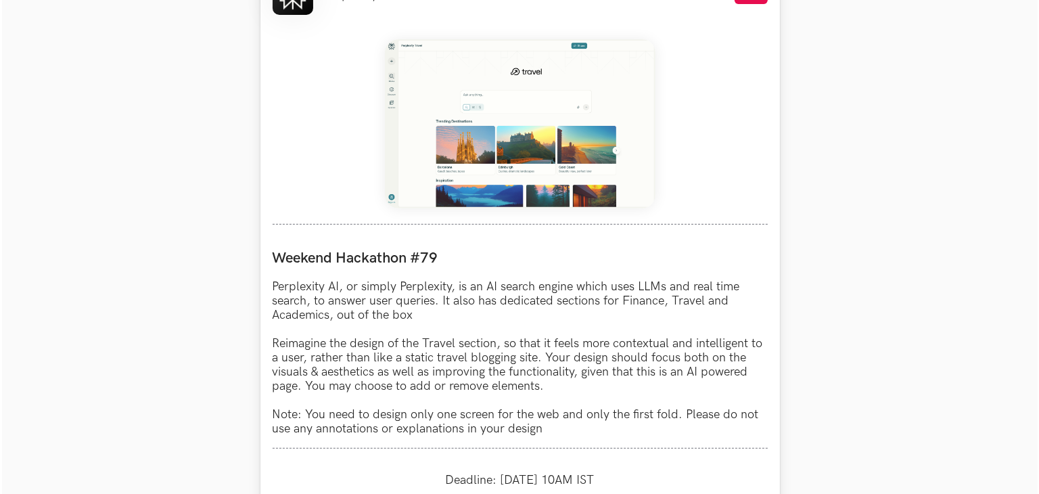
scroll to position [744, 0]
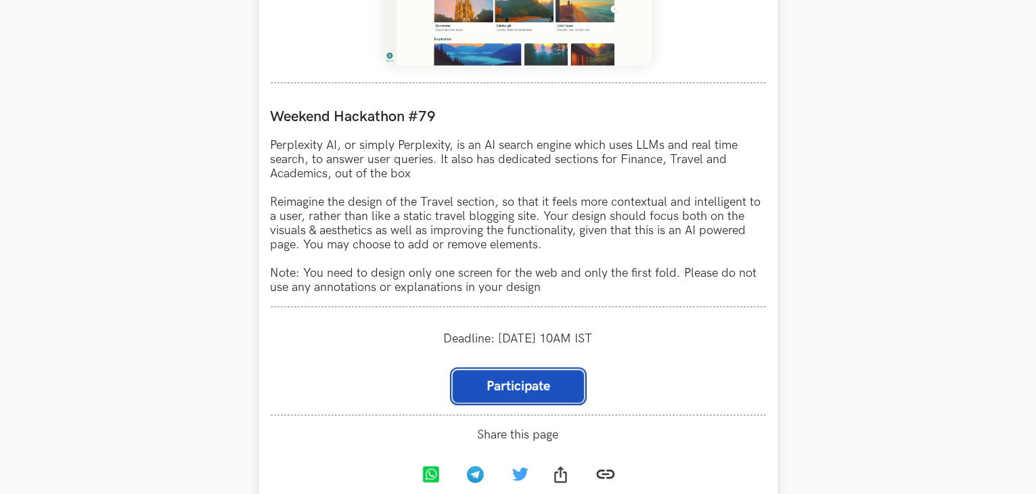
click at [510, 399] on link "Participate" at bounding box center [518, 386] width 131 height 32
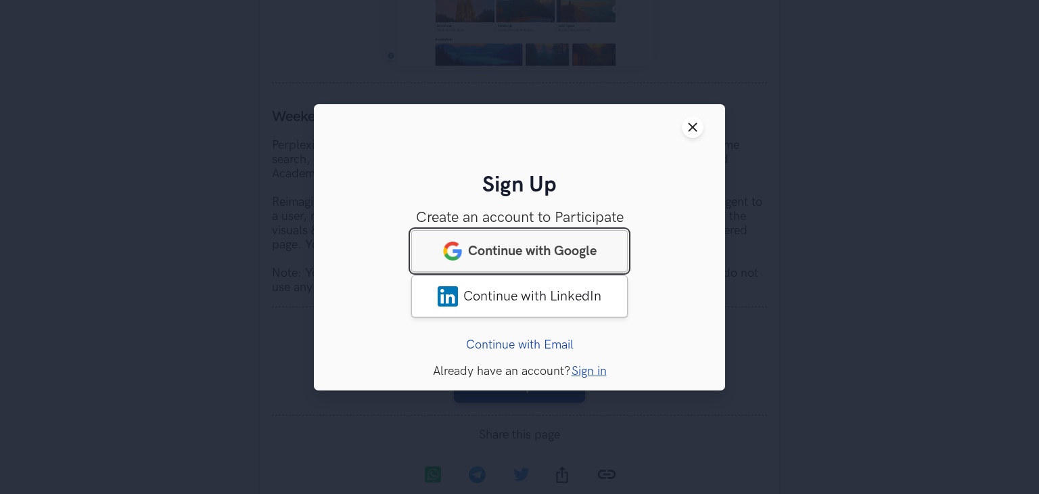
click at [522, 248] on span "Continue with Google" at bounding box center [532, 250] width 129 height 16
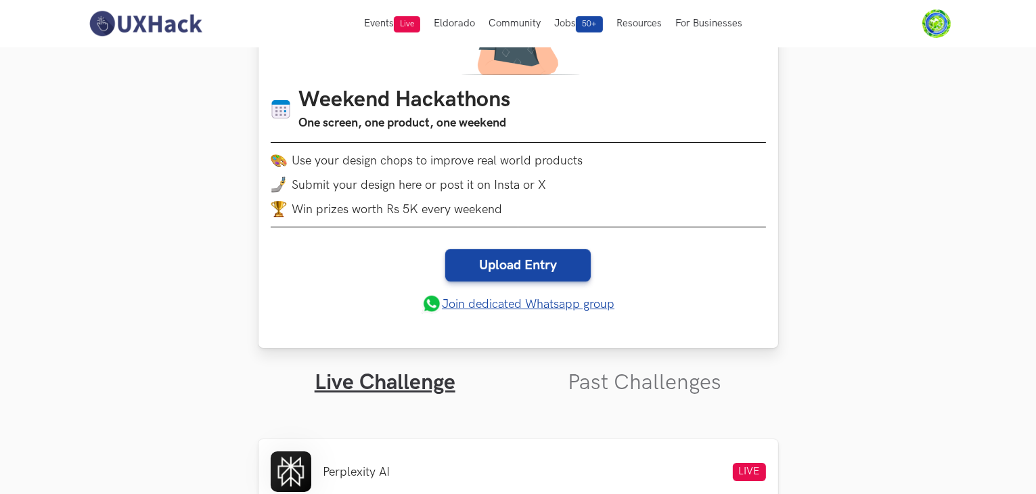
scroll to position [135, 0]
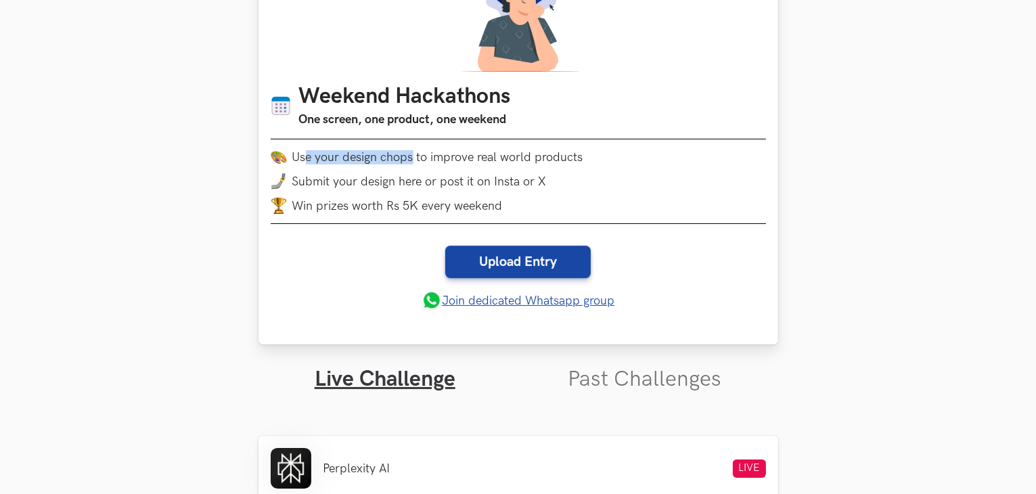
drag, startPoint x: 303, startPoint y: 158, endPoint x: 420, endPoint y: 150, distance: 116.7
click at [420, 150] on li "Use your design chops to improve real world products" at bounding box center [518, 157] width 495 height 16
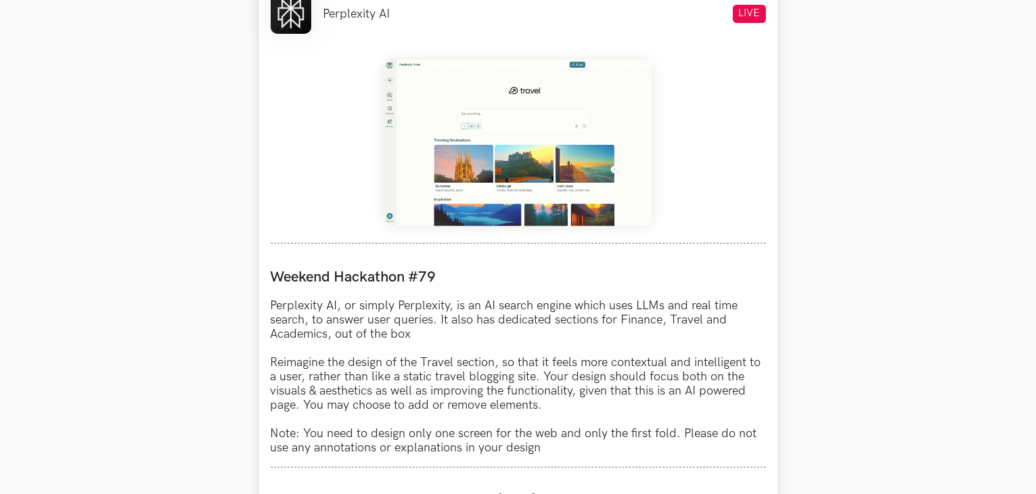
scroll to position [271, 0]
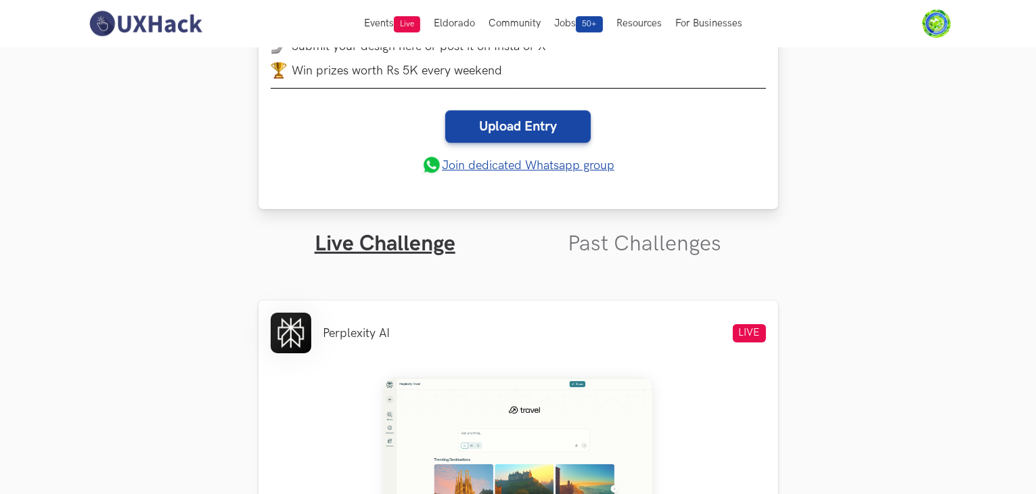
click at [474, 163] on link "Join dedicated Whatsapp group" at bounding box center [518, 165] width 193 height 20
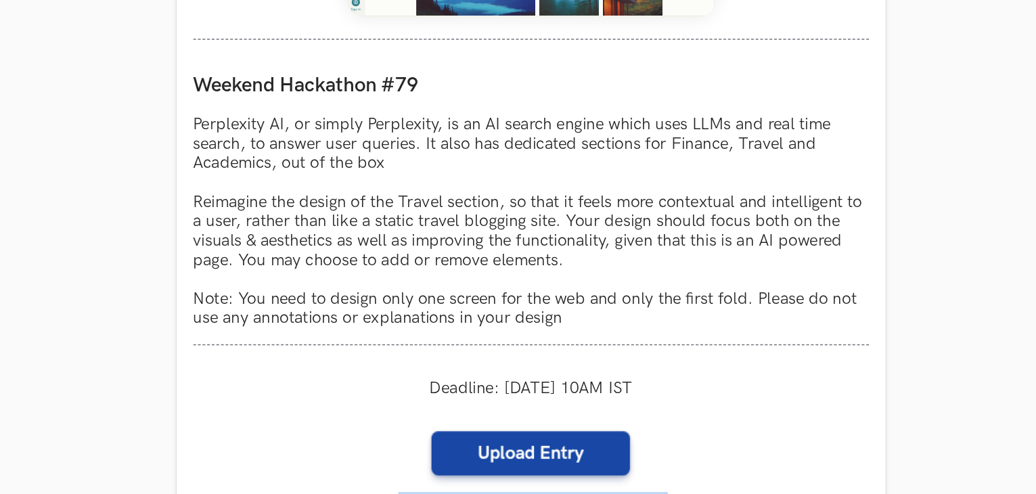
scroll to position [785, 0]
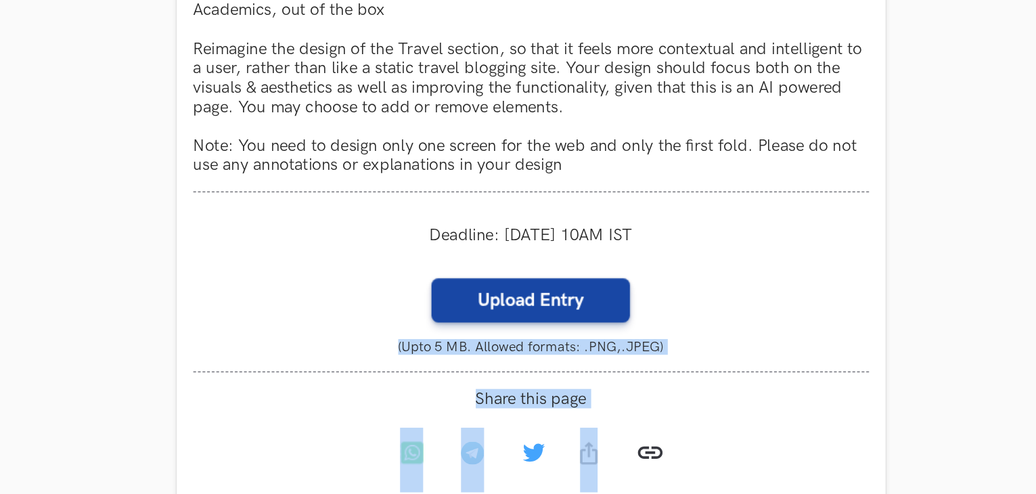
drag, startPoint x: 637, startPoint y: 468, endPoint x: 637, endPoint y: 500, distance: 32.5
click at [637, 493] on html "Home My Profile Sign Out Events Weekend Hackathons Live Use your design chops t…" at bounding box center [518, 310] width 1036 height 2190
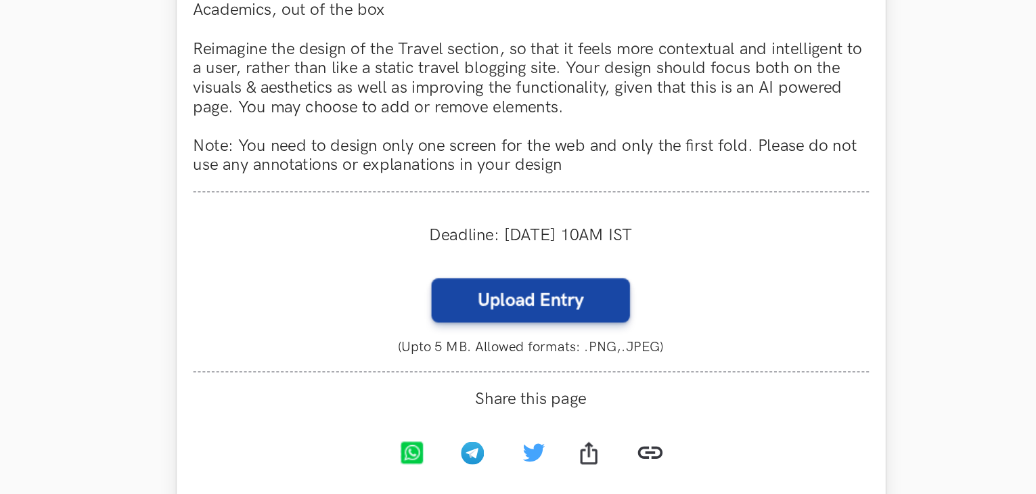
click at [429, 231] on p "Perplexity AI, or simply Perplexity, is an AI search engine which uses LLMs and…" at bounding box center [518, 182] width 495 height 156
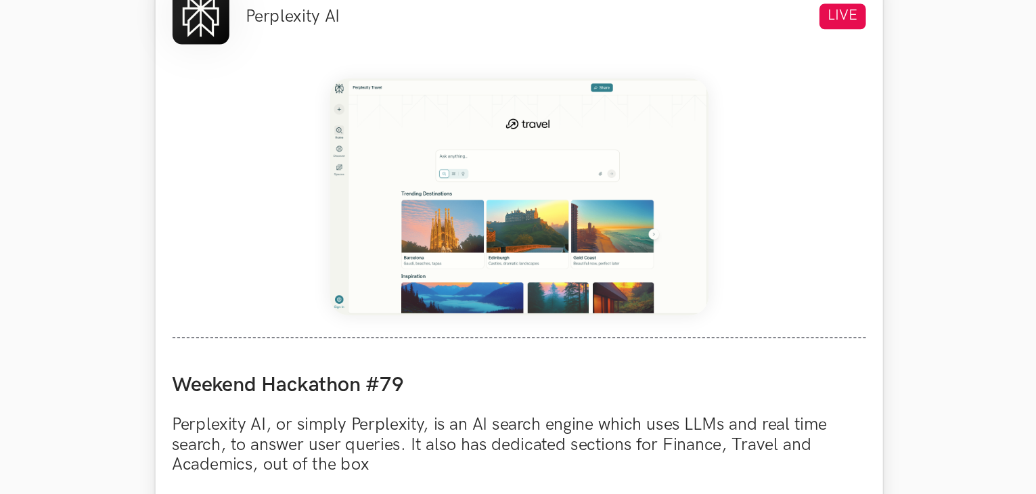
scroll to position [495, 0]
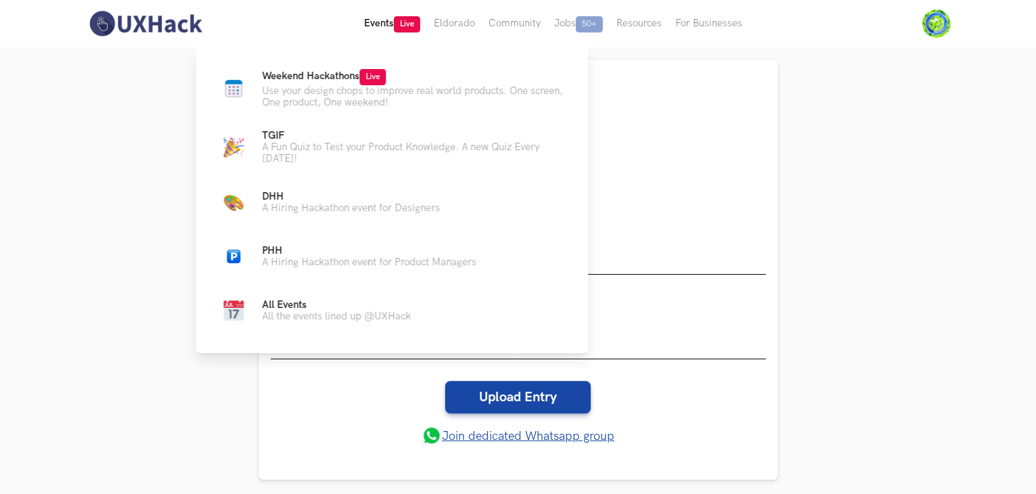
click at [387, 20] on button "Events Live" at bounding box center [392, 23] width 70 height 47
click at [406, 26] on span "Live" at bounding box center [407, 24] width 26 height 16
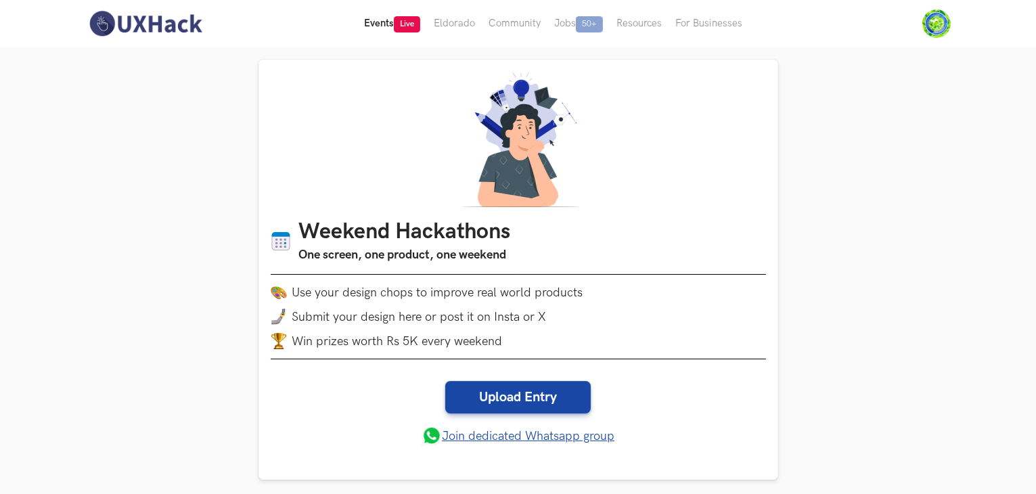
click at [406, 26] on span "Live" at bounding box center [407, 24] width 26 height 16
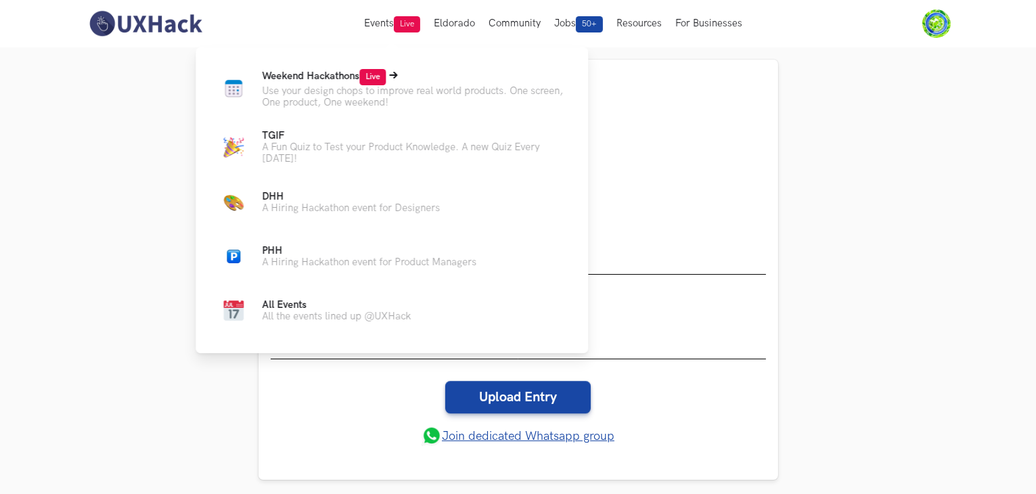
click at [298, 76] on span "Weekend Hackathons Live" at bounding box center [324, 76] width 124 height 12
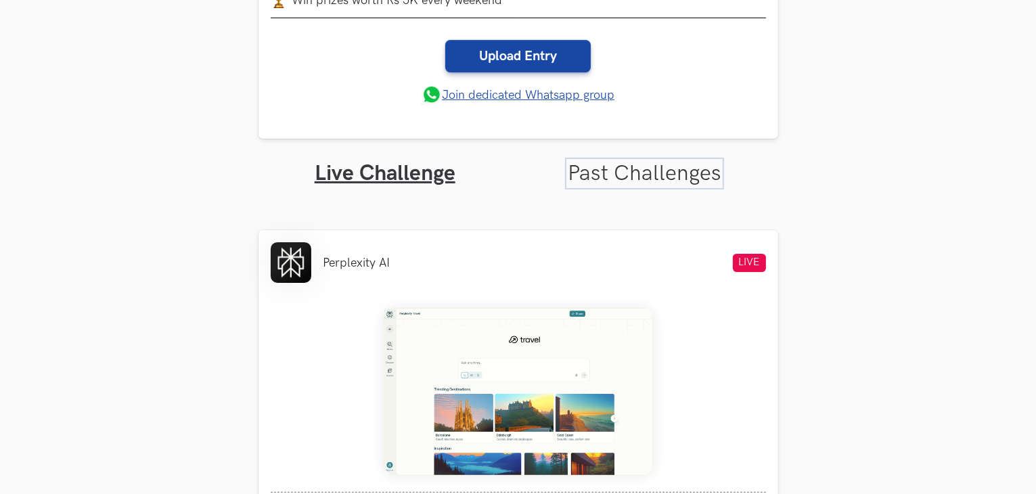
click at [599, 182] on link "Past Challenges" at bounding box center [645, 173] width 154 height 26
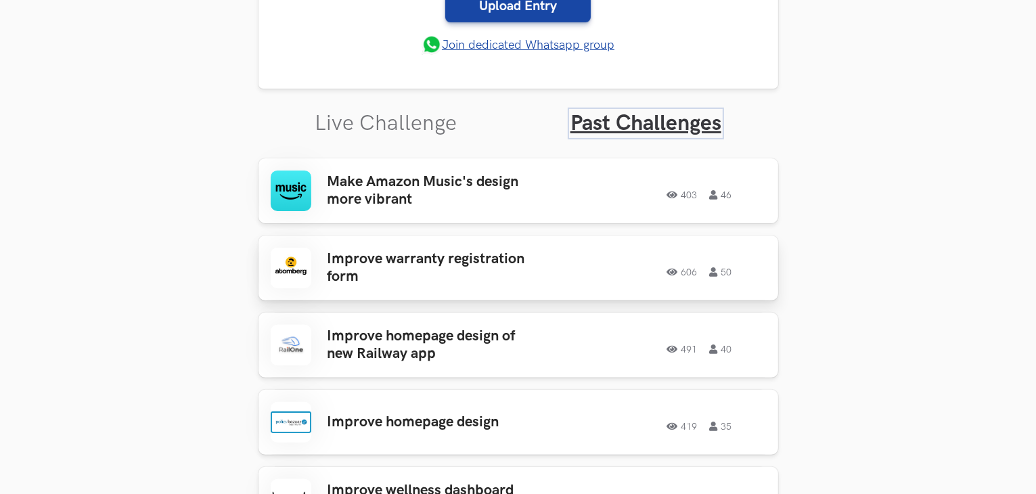
scroll to position [406, 0]
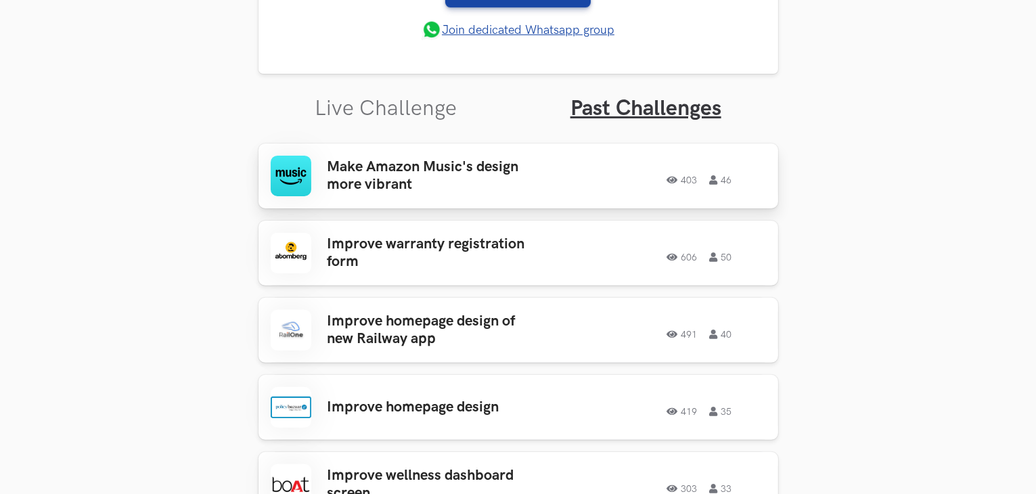
click at [401, 167] on h3 "Make Amazon Music's design more vibrant" at bounding box center [432, 176] width 211 height 36
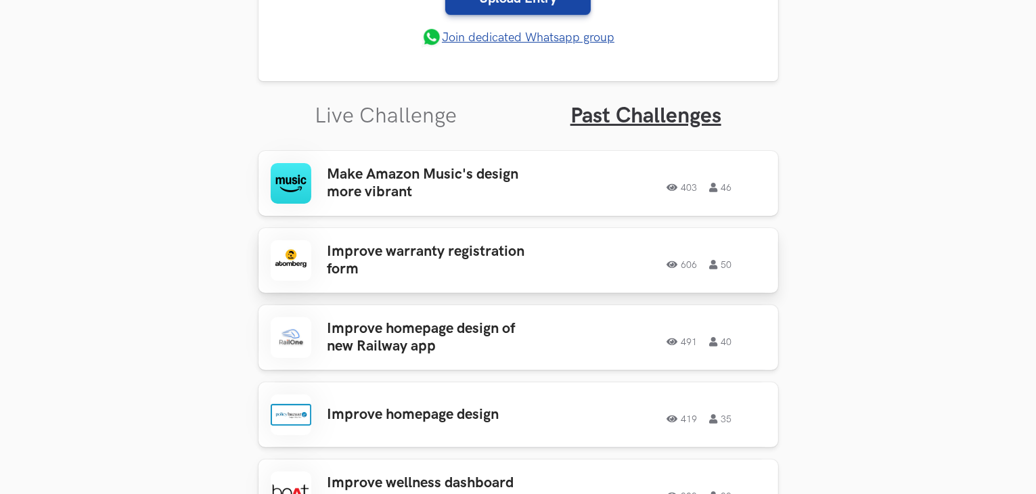
scroll to position [403, 0]
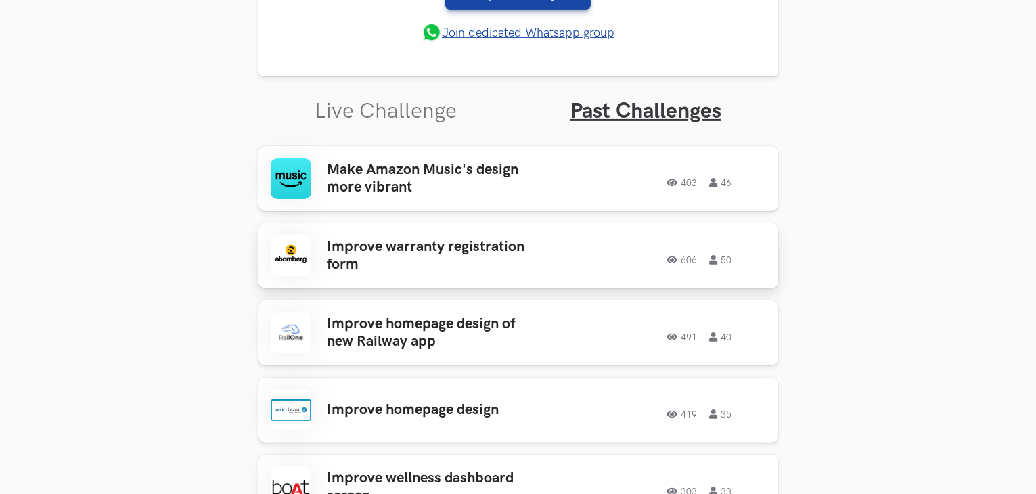
click at [401, 250] on h3 "Improve warranty registration form" at bounding box center [432, 256] width 211 height 36
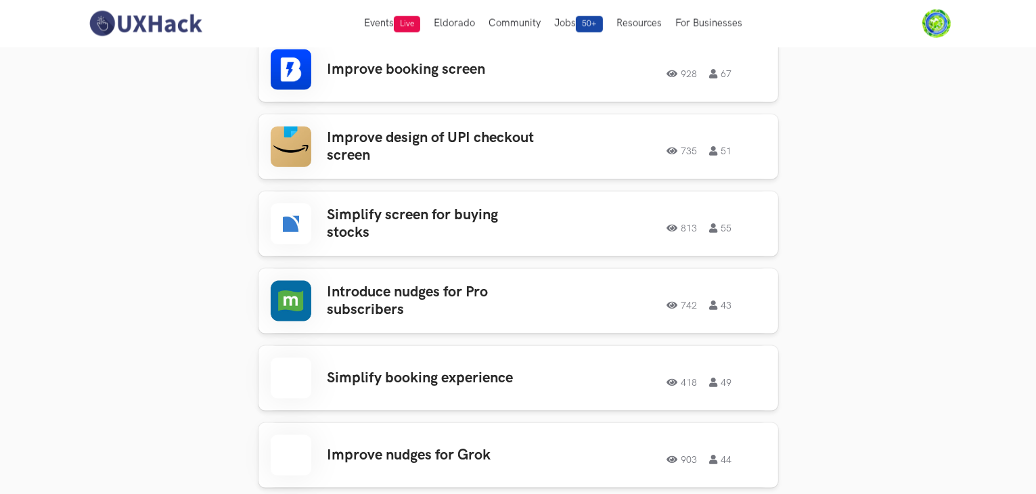
scroll to position [1757, 0]
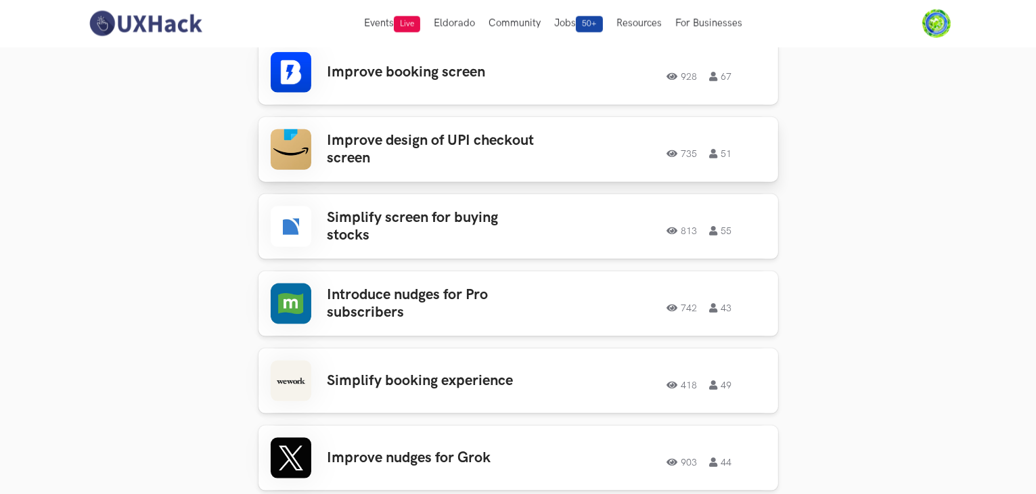
click at [433, 133] on h3 "Improve design of UPI checkout screen" at bounding box center [432, 150] width 211 height 36
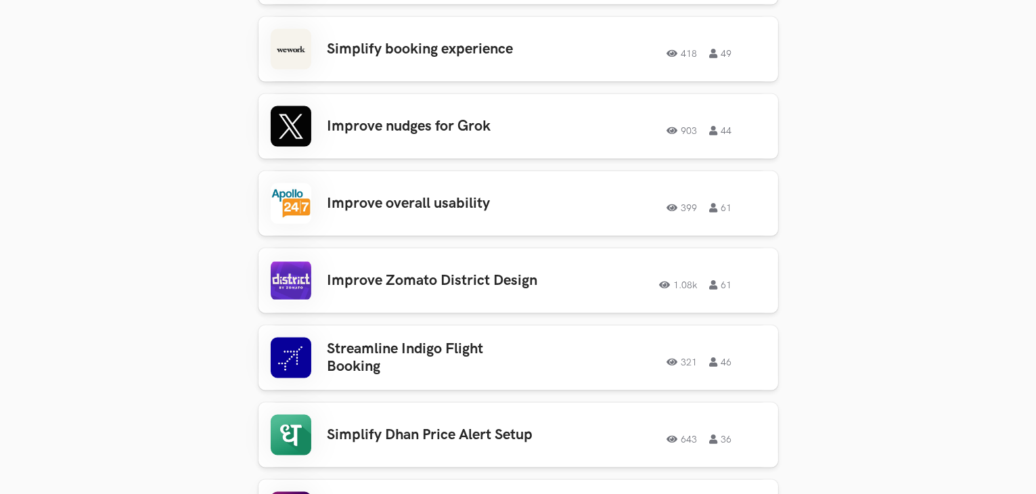
scroll to position [2089, 0]
click at [443, 117] on h3 "Improve nudges for Grok" at bounding box center [432, 126] width 211 height 18
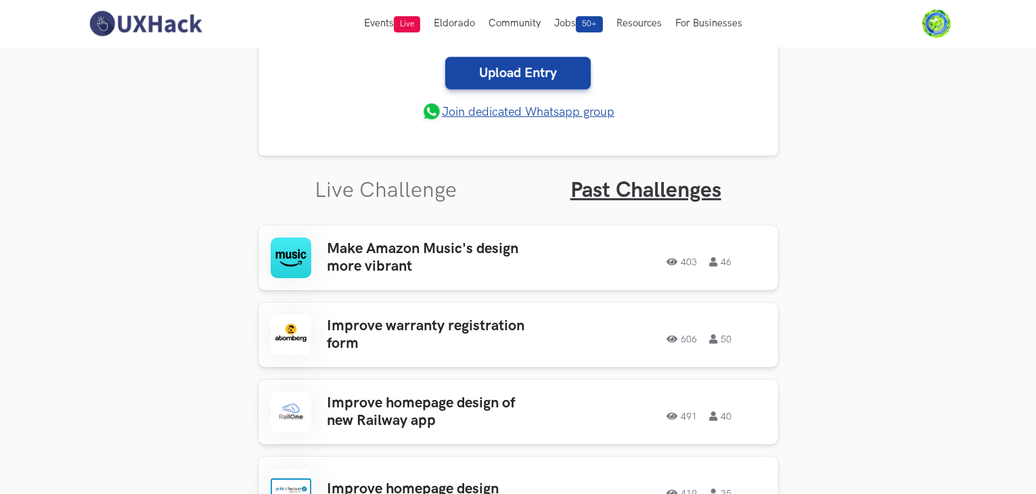
scroll to position [297, 0]
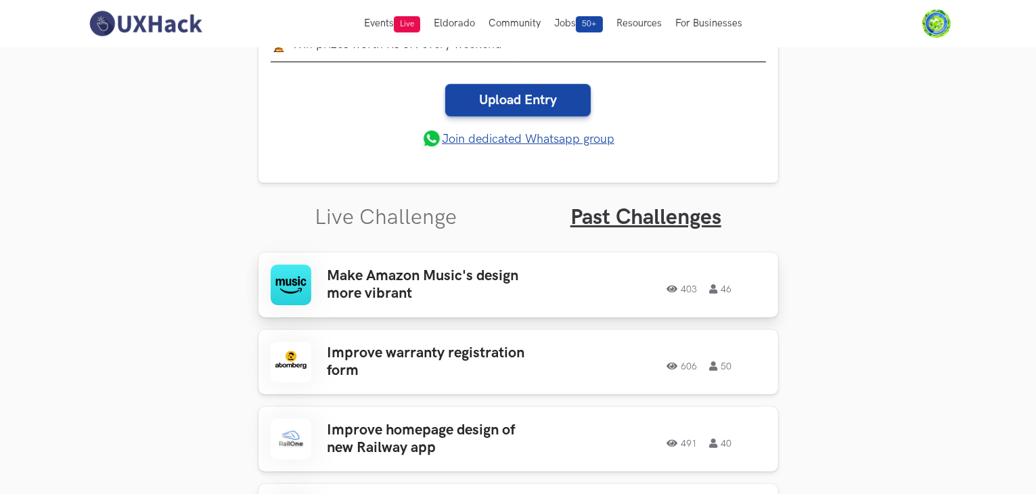
click at [420, 293] on h3 "Make Amazon Music's design more vibrant" at bounding box center [432, 285] width 211 height 36
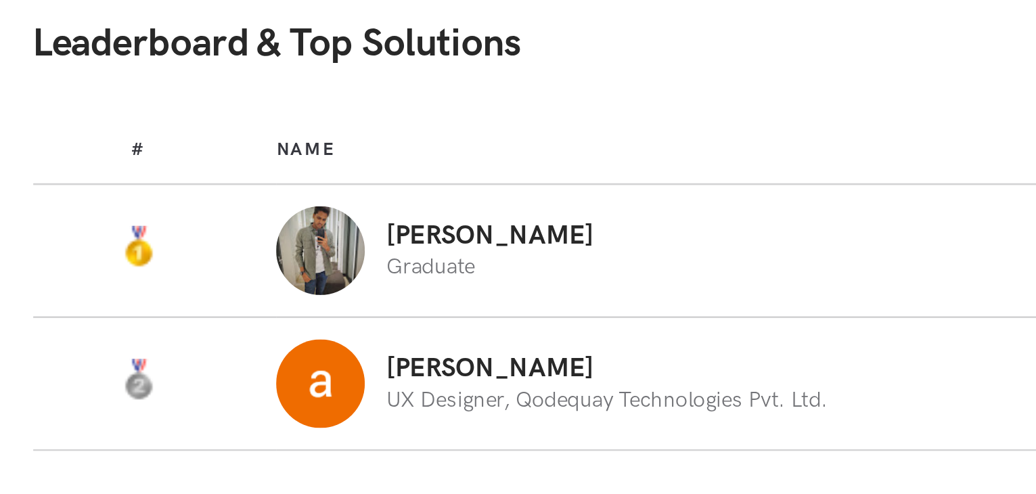
scroll to position [670, 0]
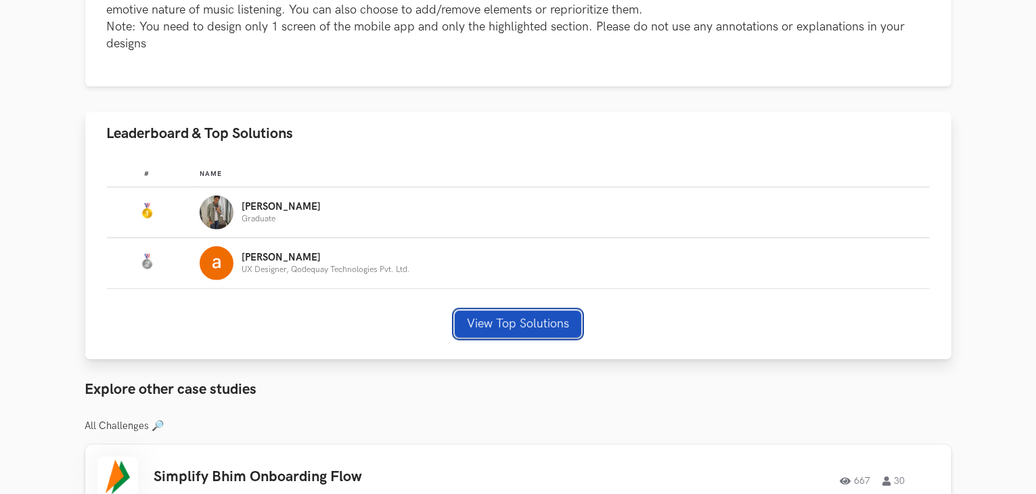
click at [570, 323] on button "View Top Solutions" at bounding box center [518, 324] width 127 height 27
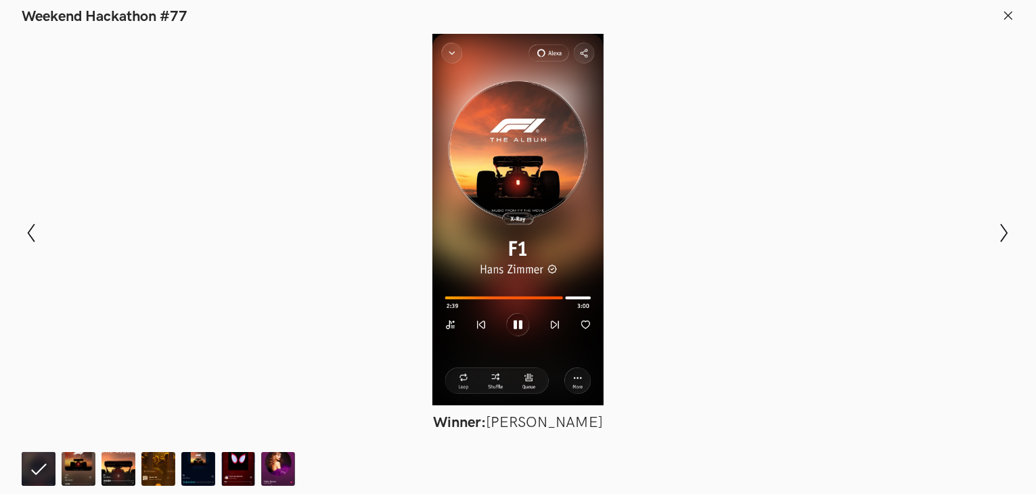
scroll to position [696, 0]
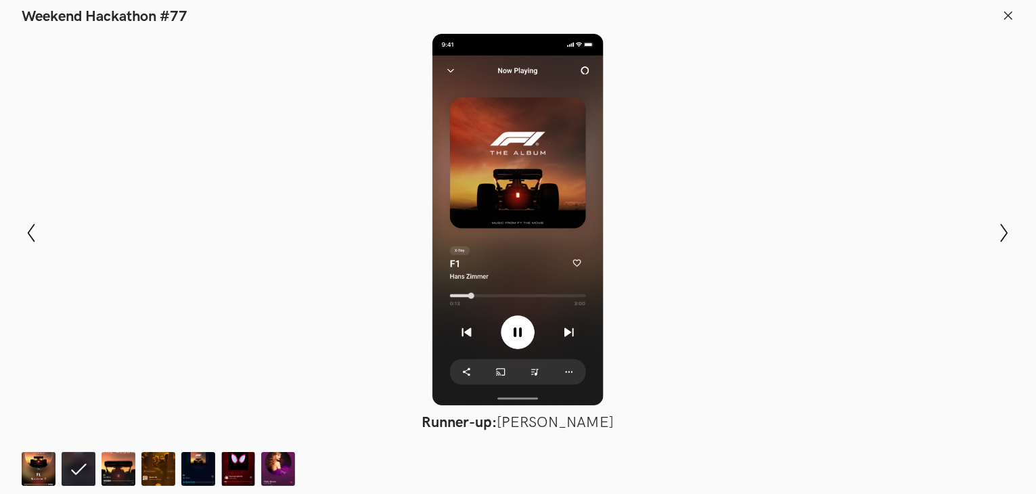
click at [823, 317] on div at bounding box center [517, 219] width 937 height 371
click at [1010, 12] on icon at bounding box center [1008, 15] width 12 height 12
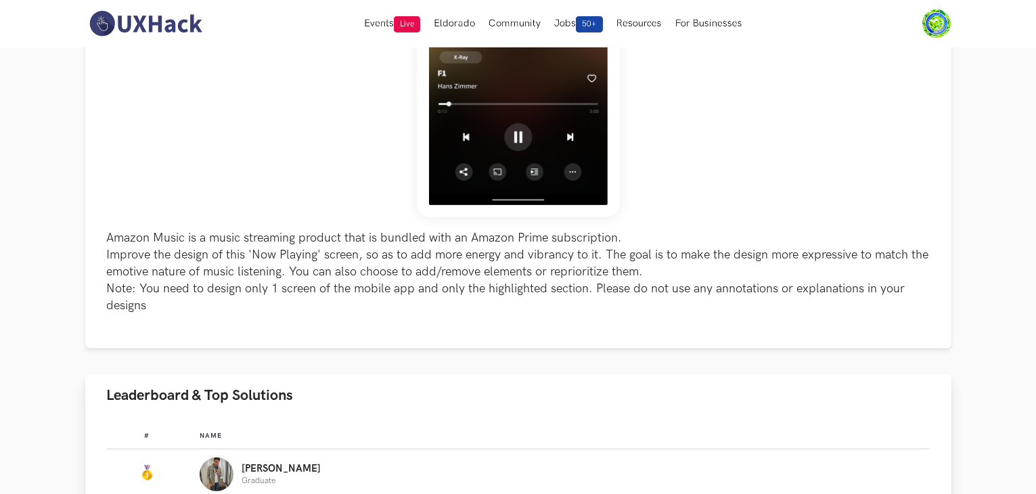
scroll to position [154, 0]
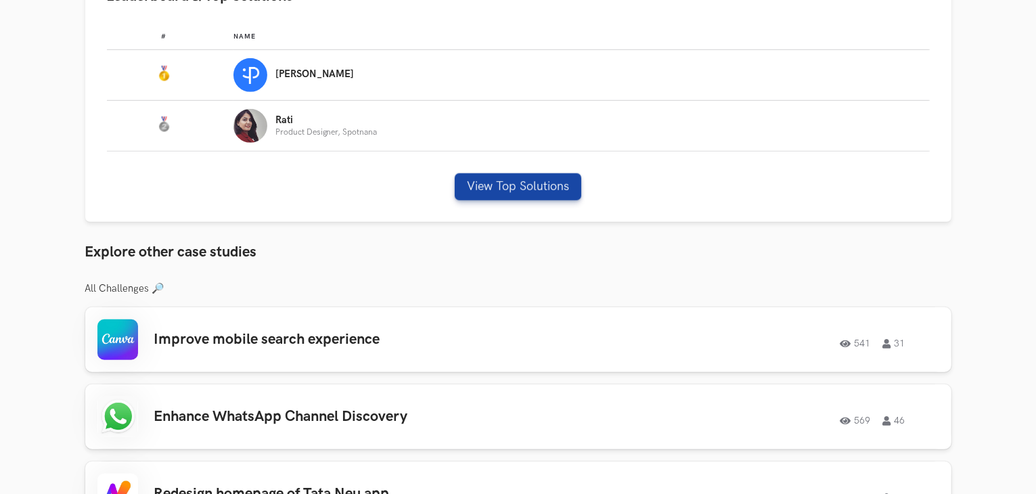
scroll to position [880, 0]
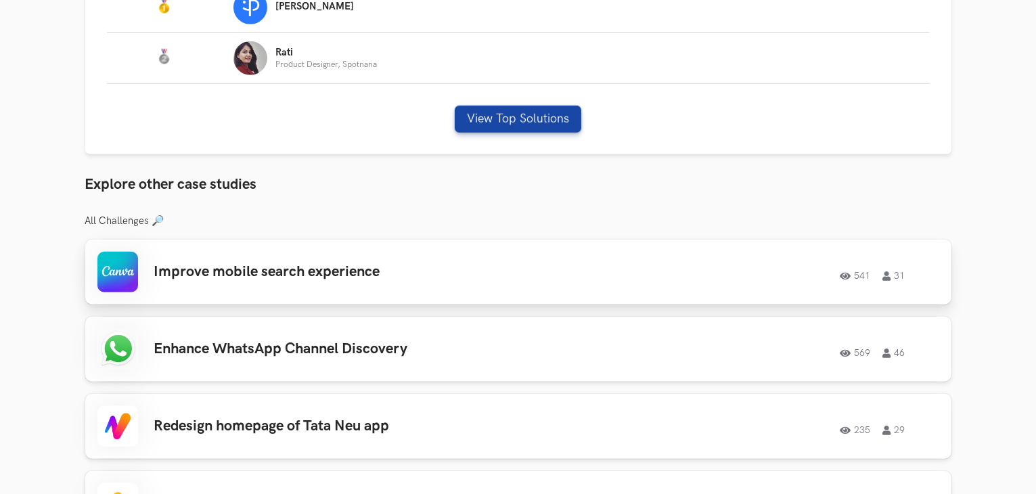
click at [299, 281] on div "Improve mobile search experience 541 31 541 31" at bounding box center [518, 272] width 842 height 41
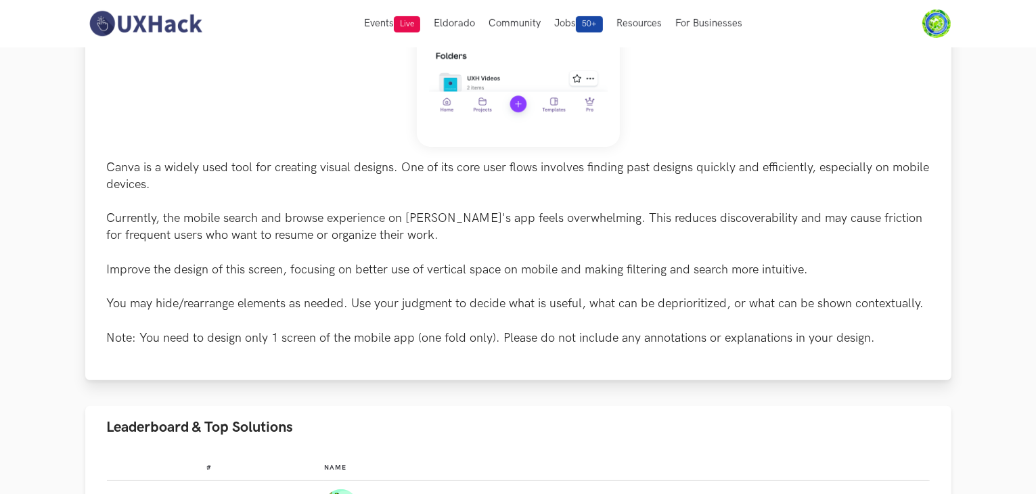
scroll to position [271, 0]
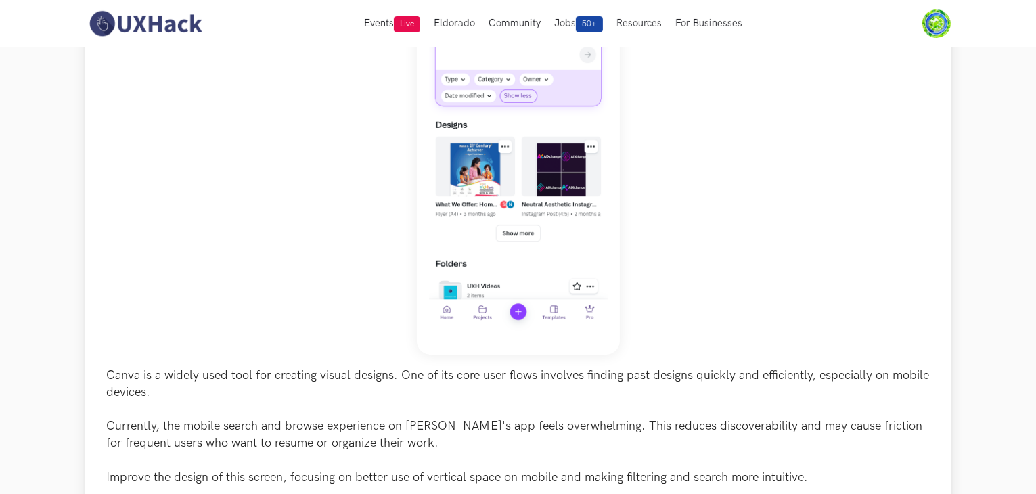
click at [540, 194] on img at bounding box center [518, 144] width 203 height 422
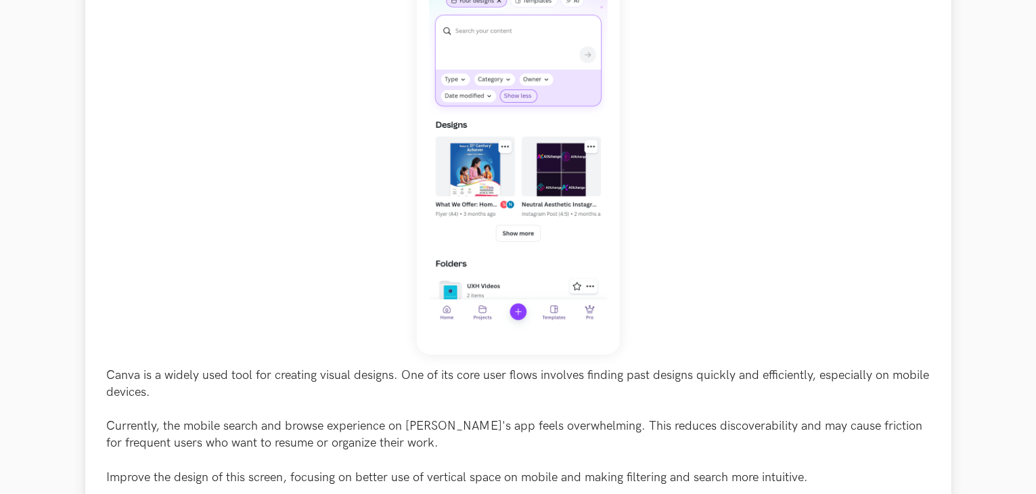
scroll to position [677, 0]
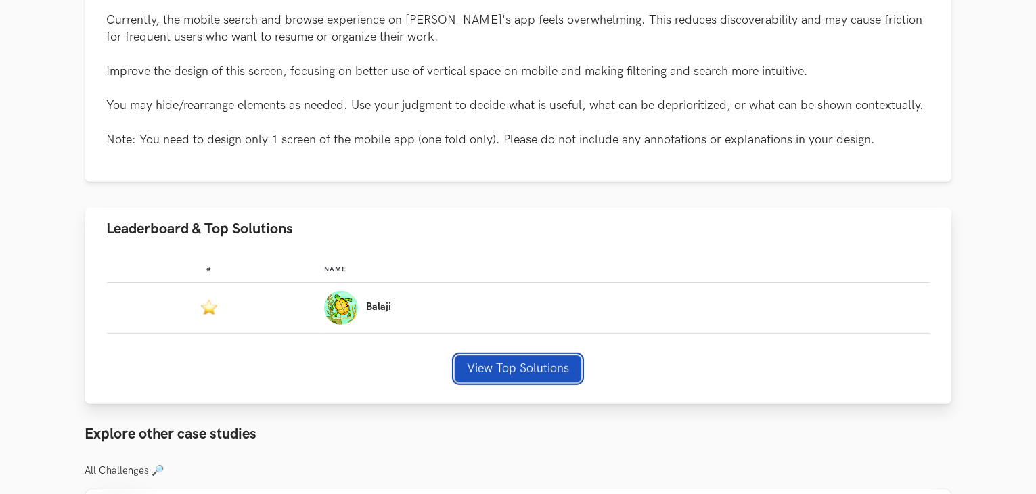
click at [509, 371] on button "View Top Solutions" at bounding box center [518, 368] width 127 height 27
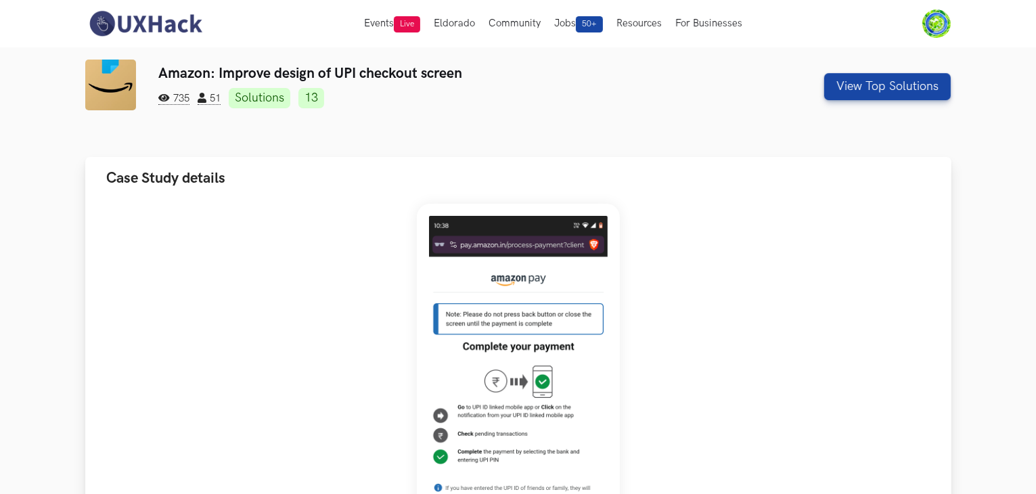
click at [518, 305] on img at bounding box center [518, 415] width 203 height 422
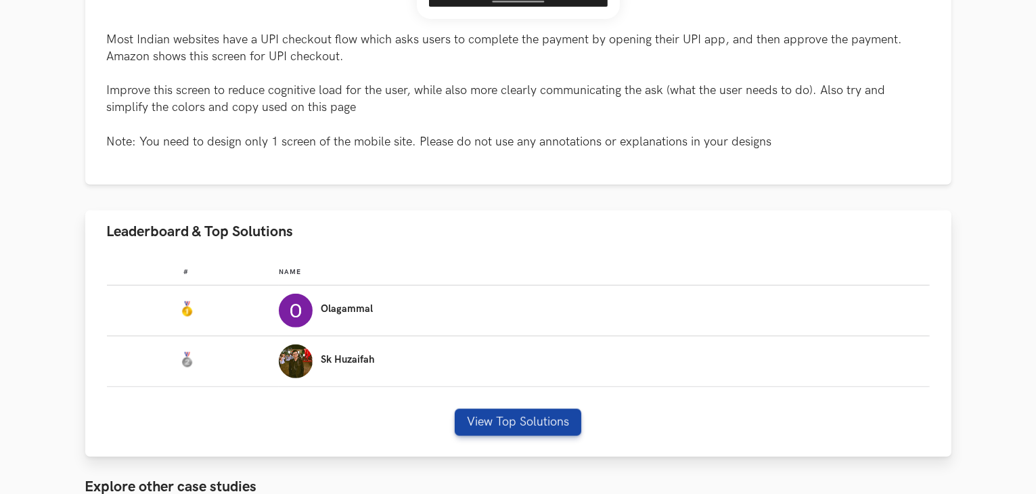
scroll to position [609, 0]
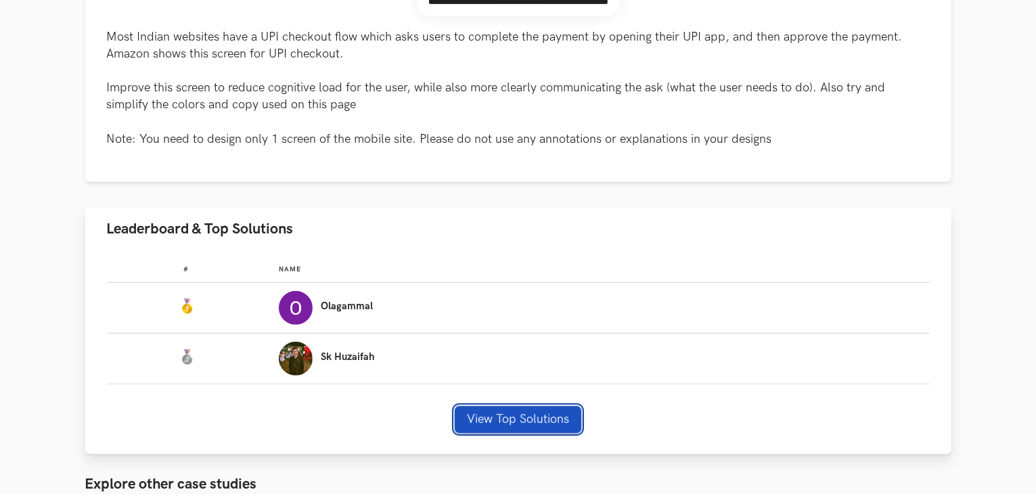
click at [484, 411] on button "View Top Solutions" at bounding box center [518, 419] width 127 height 27
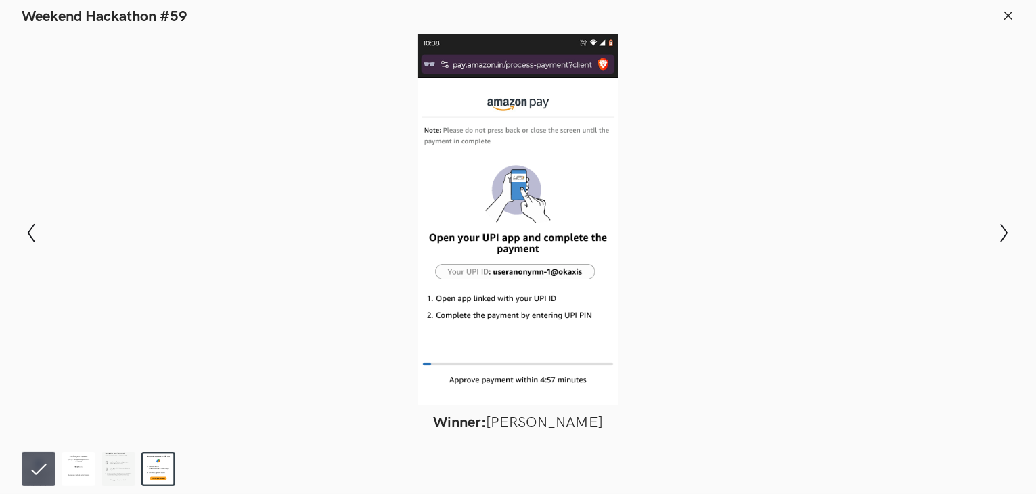
click at [1012, 13] on icon at bounding box center [1008, 15] width 12 height 12
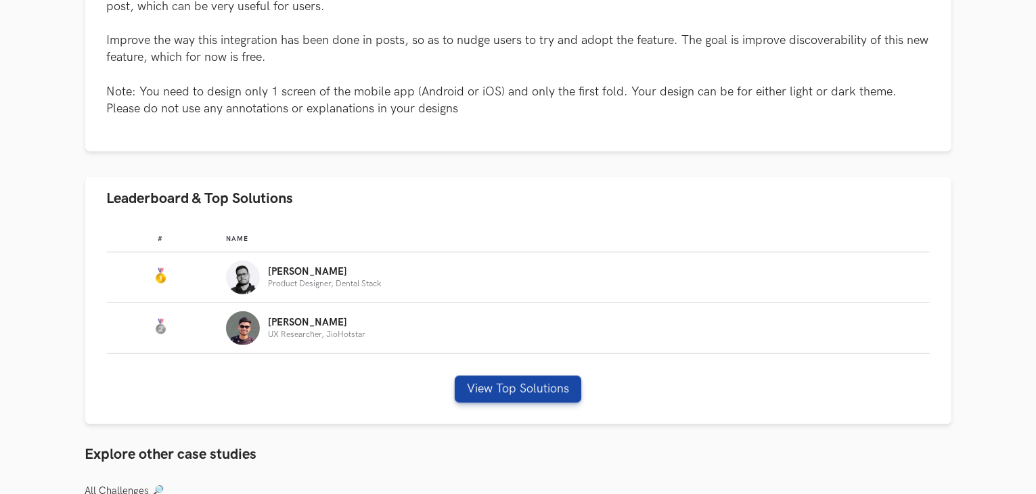
scroll to position [657, 0]
click at [543, 399] on button "View Top Solutions" at bounding box center [518, 388] width 127 height 27
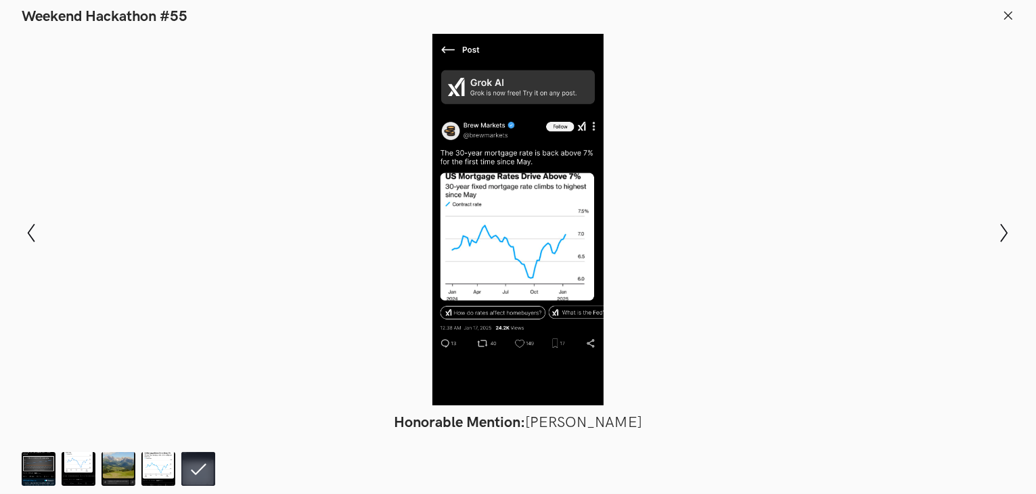
click at [101, 282] on div at bounding box center [517, 219] width 937 height 371
click at [1007, 13] on icon at bounding box center [1008, 15] width 12 height 12
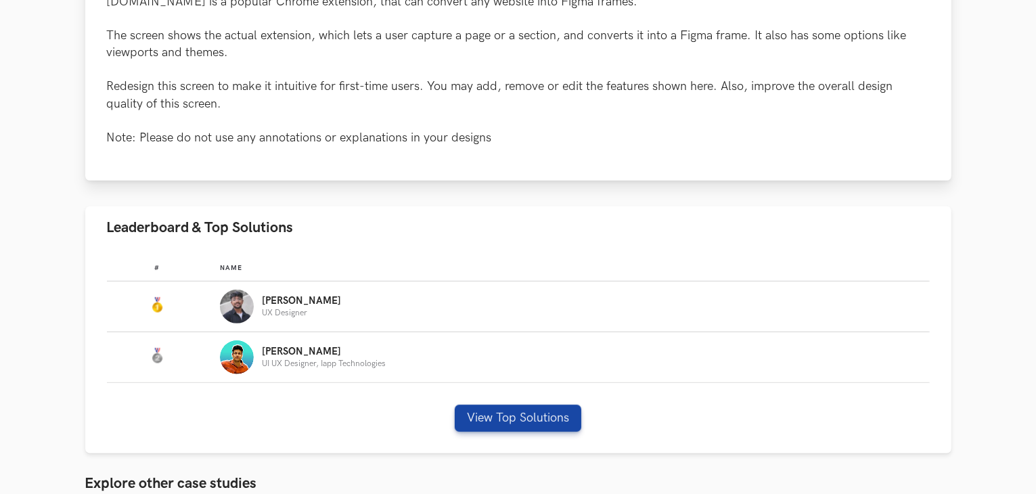
scroll to position [505, 0]
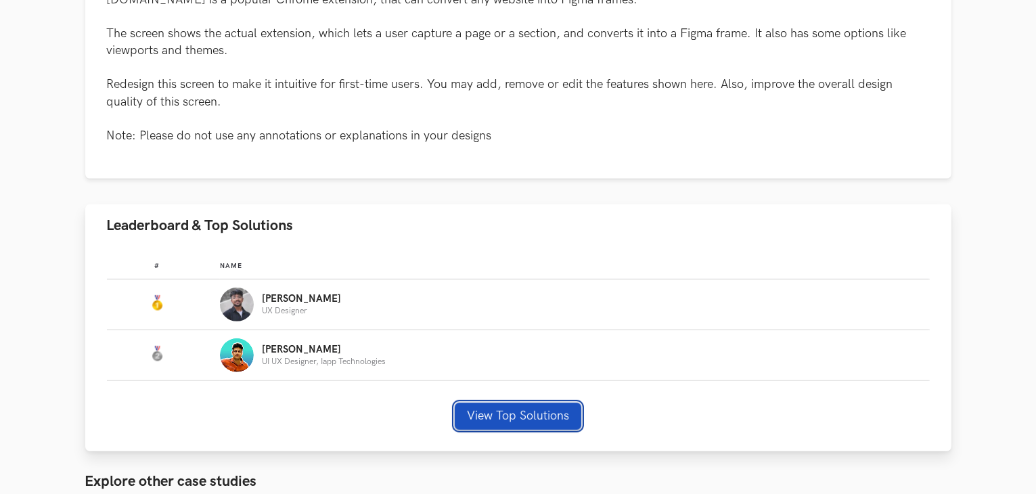
click at [527, 418] on button "View Top Solutions" at bounding box center [518, 416] width 127 height 27
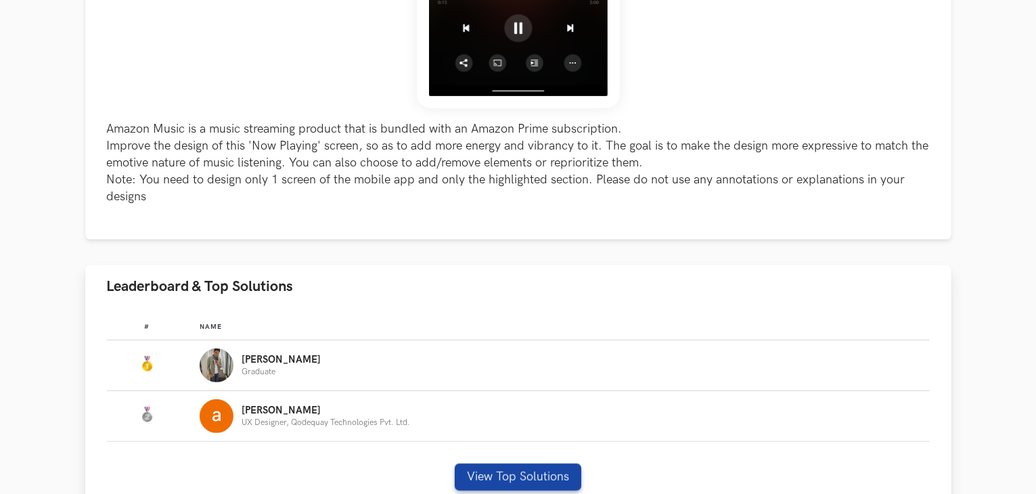
scroll to position [541, 0]
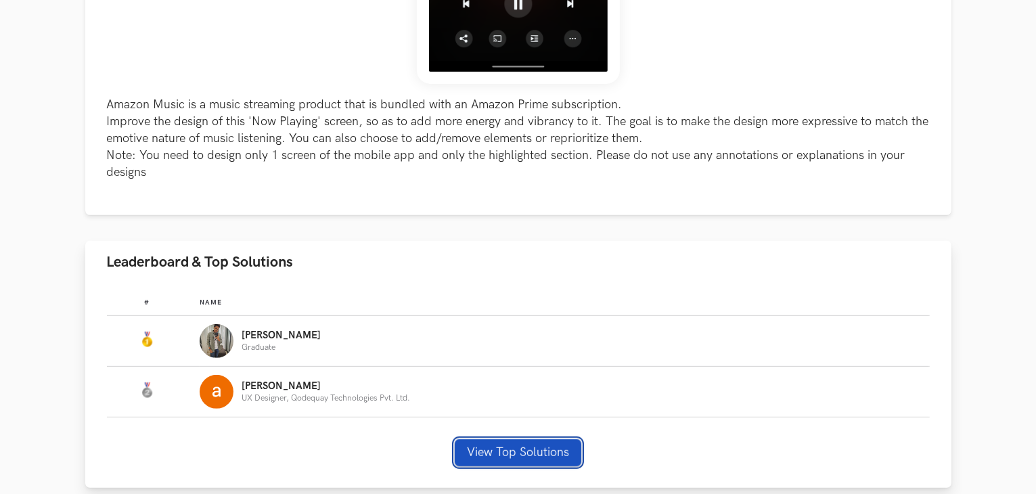
click at [490, 444] on button "View Top Solutions" at bounding box center [518, 452] width 127 height 27
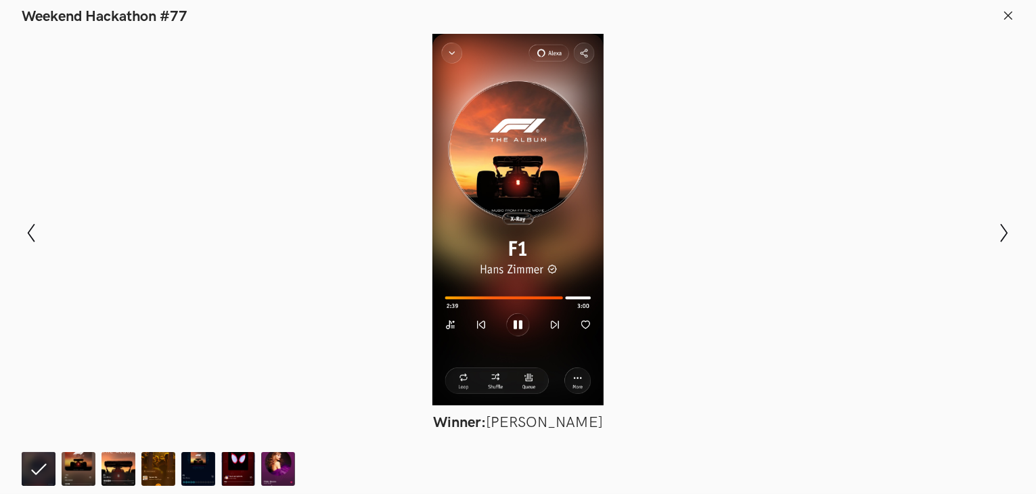
click at [377, 189] on div at bounding box center [517, 219] width 937 height 371
click at [1010, 14] on icon at bounding box center [1008, 15] width 12 height 12
